Goal: Task Accomplishment & Management: Manage account settings

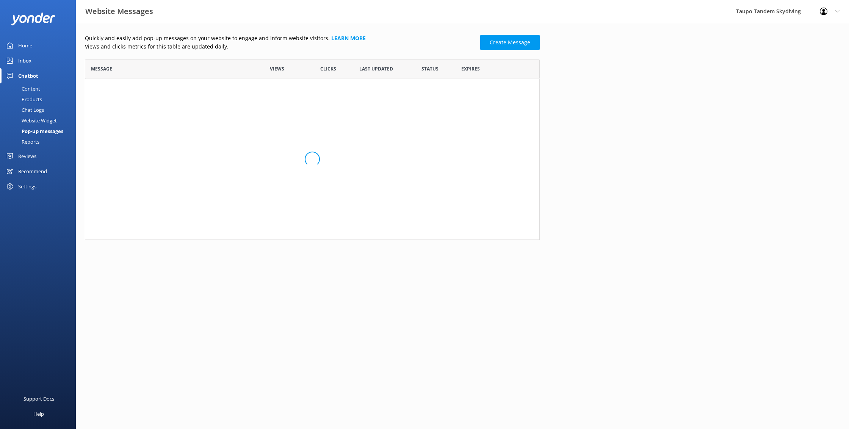
scroll to position [148, 455]
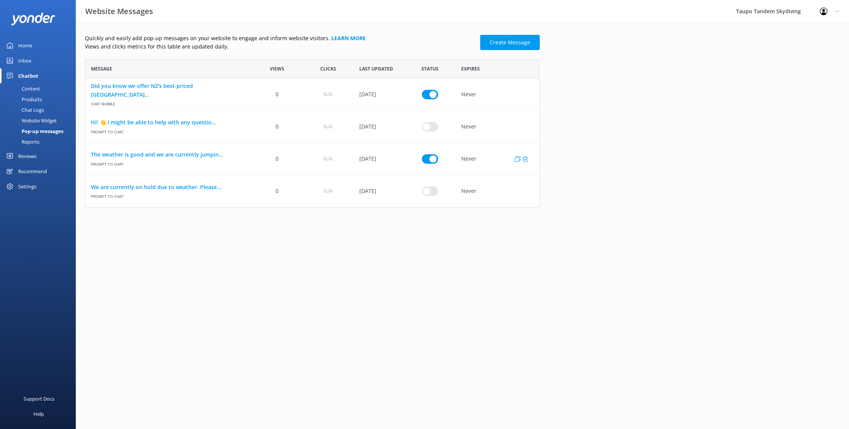
drag, startPoint x: 366, startPoint y: 159, endPoint x: 372, endPoint y: 159, distance: 6.5
click at [366, 159] on div "[DATE]" at bounding box center [378, 159] width 51 height 32
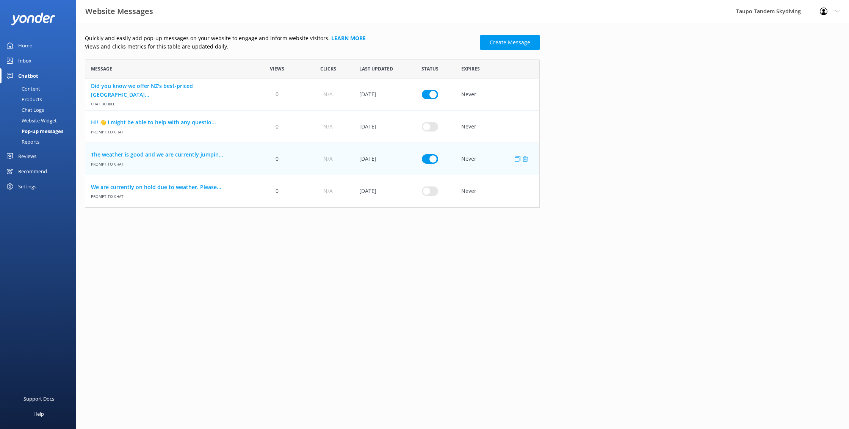
click at [380, 160] on div "[DATE]" at bounding box center [378, 159] width 51 height 32
drag, startPoint x: 453, startPoint y: 157, endPoint x: 425, endPoint y: 158, distance: 27.7
click at [450, 157] on div "row" at bounding box center [429, 159] width 51 height 32
click at [177, 154] on link "The weather is good and we are currently jumpin..." at bounding box center [168, 154] width 155 height 8
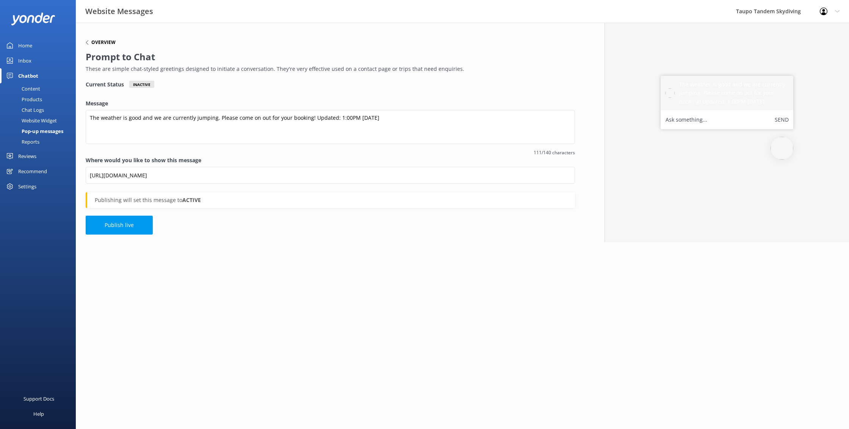
click at [102, 40] on h6 "Overview" at bounding box center [103, 42] width 24 height 5
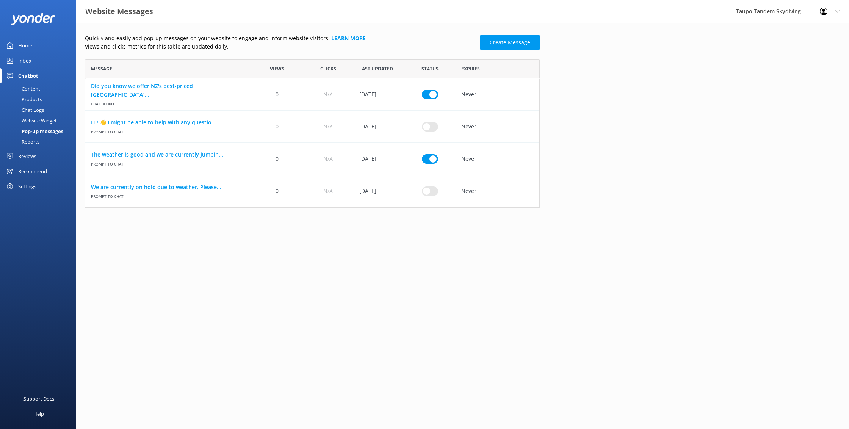
scroll to position [0, 0]
checkbox input "false"
checkbox input "true"
click at [190, 187] on link "We are currently on hold due to weather. Please..." at bounding box center [168, 187] width 155 height 8
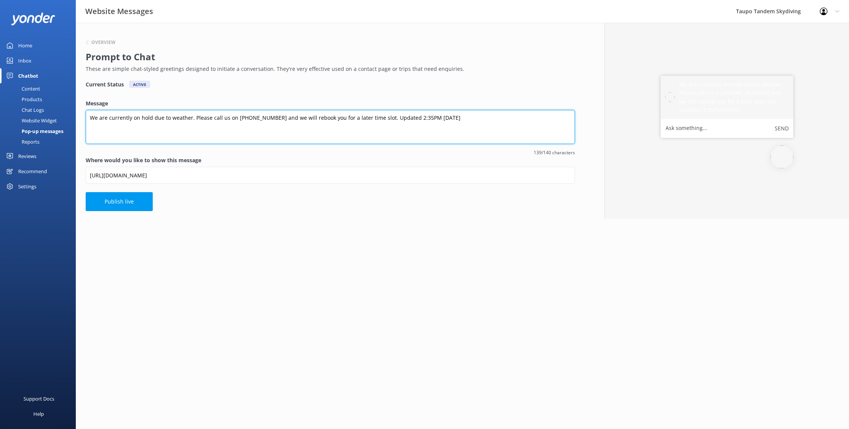
drag, startPoint x: 429, startPoint y: 116, endPoint x: 428, endPoint y: 125, distance: 9.1
click at [429, 117] on textarea "We are currently on hold due to weather. Please call us on [PHONE_NUMBER] and w…" at bounding box center [330, 127] width 489 height 34
drag, startPoint x: 424, startPoint y: 117, endPoint x: 425, endPoint y: 124, distance: 6.9
click at [424, 117] on textarea "We are currently on hold due to weather. Please call us on [PHONE_NUMBER] and w…" at bounding box center [330, 127] width 489 height 34
drag, startPoint x: 408, startPoint y: 117, endPoint x: 408, endPoint y: 130, distance: 13.3
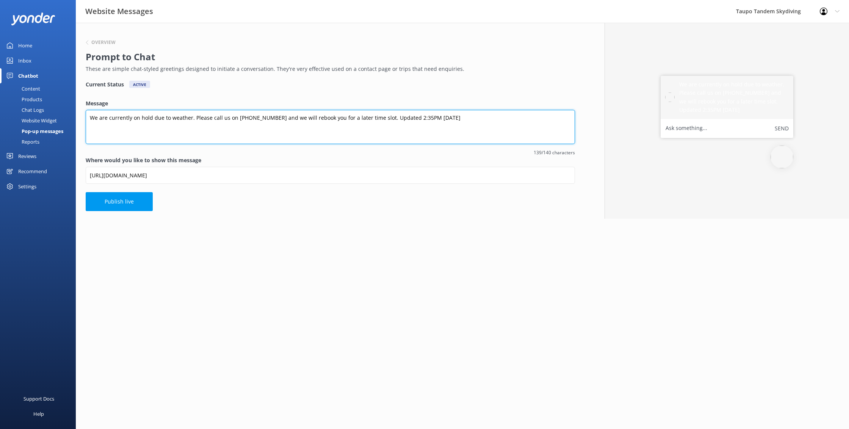
click at [408, 117] on textarea "We are currently on hold due to weather. Please call us on [PHONE_NUMBER] and w…" at bounding box center [330, 127] width 489 height 34
click at [416, 117] on textarea "We are currently on hold due to weather. Please call us on [PHONE_NUMBER] and w…" at bounding box center [330, 127] width 489 height 34
type textarea "We are currently on hold due to weather. Please call us on [PHONE_NUMBER] and w…"
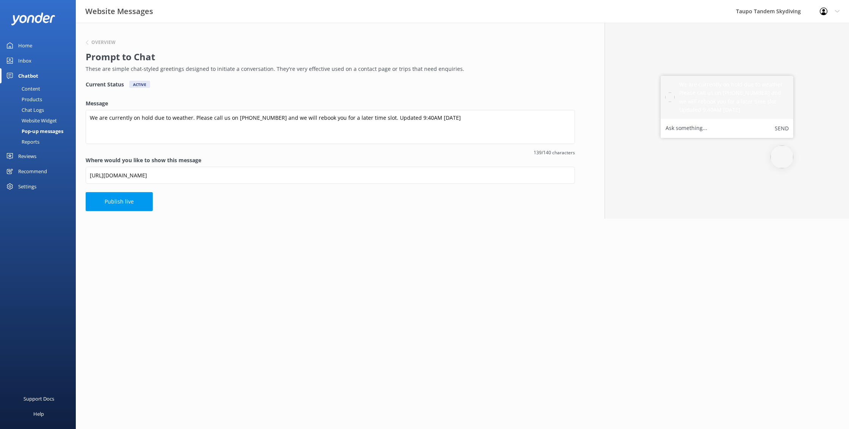
click at [141, 202] on button "Publish live" at bounding box center [119, 201] width 67 height 19
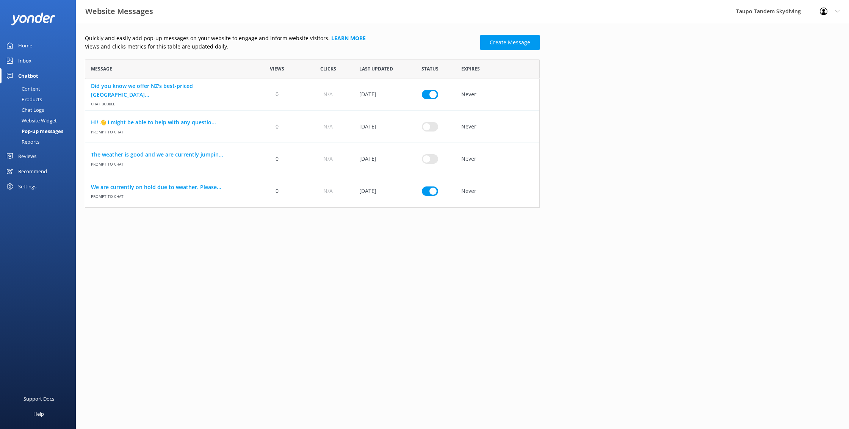
scroll to position [148, 455]
